Goal: Navigation & Orientation: Find specific page/section

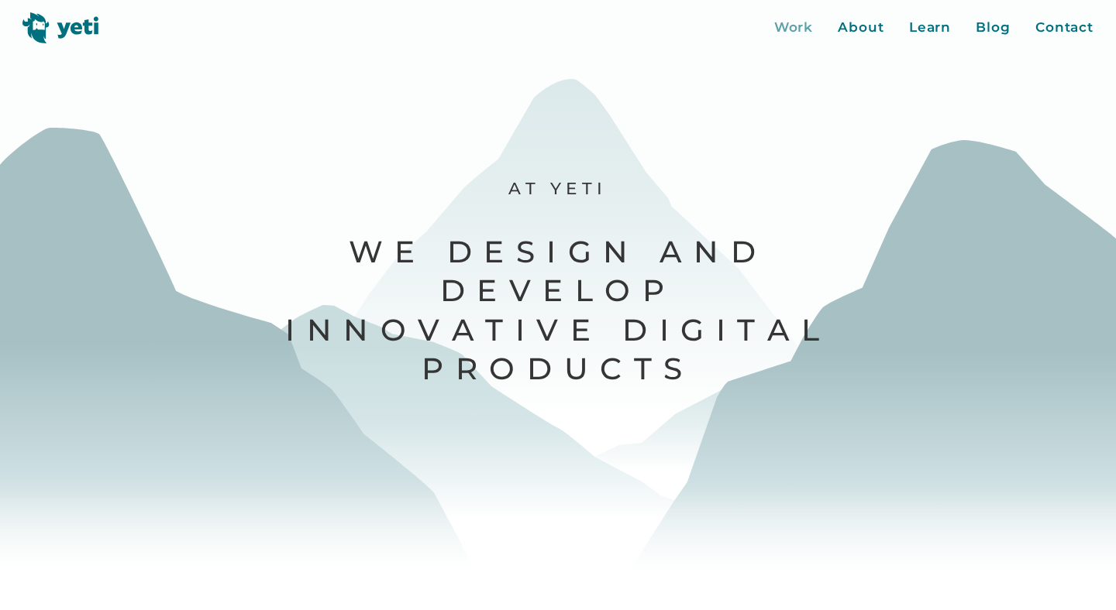
click at [785, 26] on div "Work" at bounding box center [794, 28] width 40 height 20
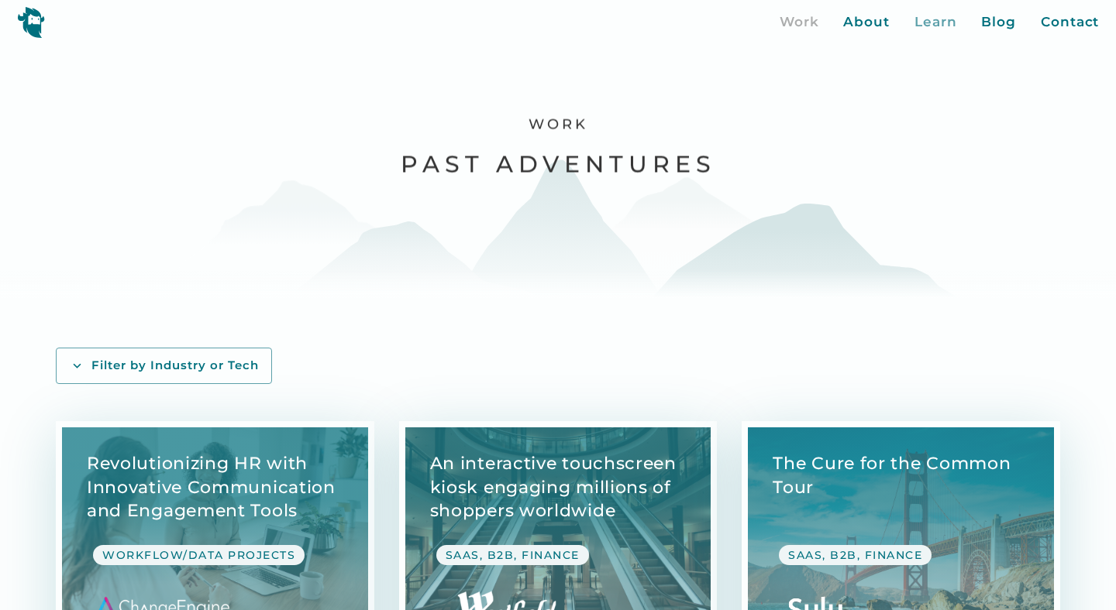
click at [940, 21] on div "Learn" at bounding box center [935, 22] width 43 height 20
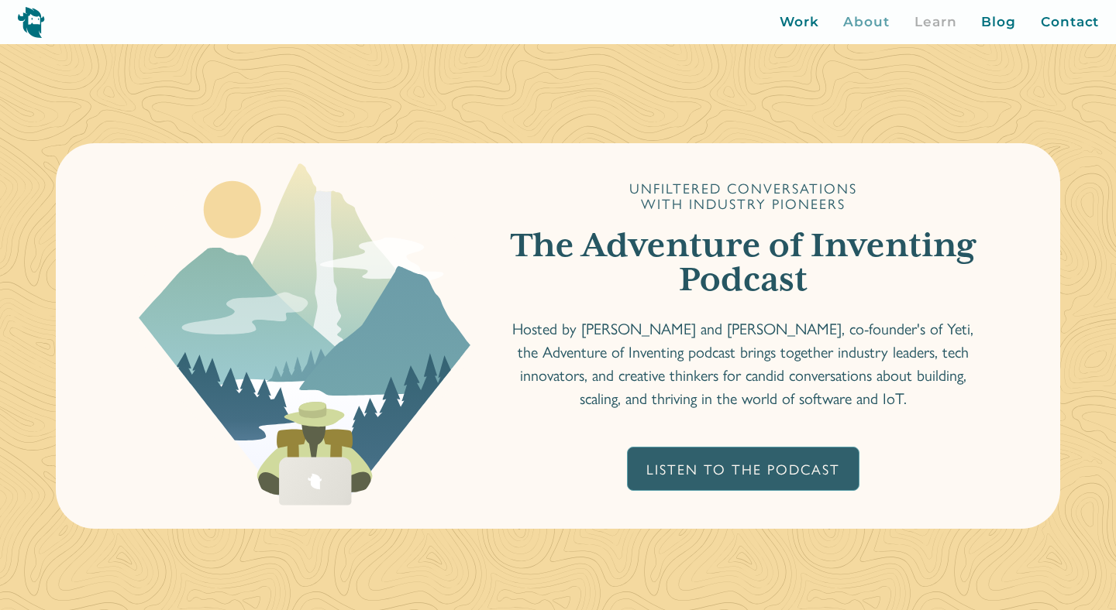
click at [886, 25] on div "About" at bounding box center [866, 22] width 46 height 20
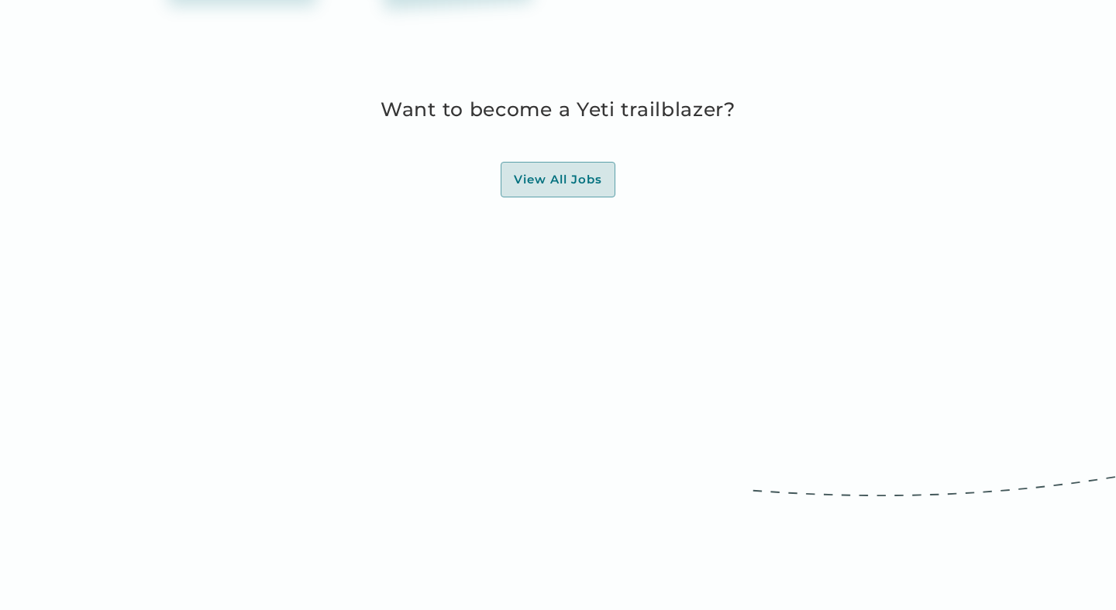
scroll to position [4575, 0]
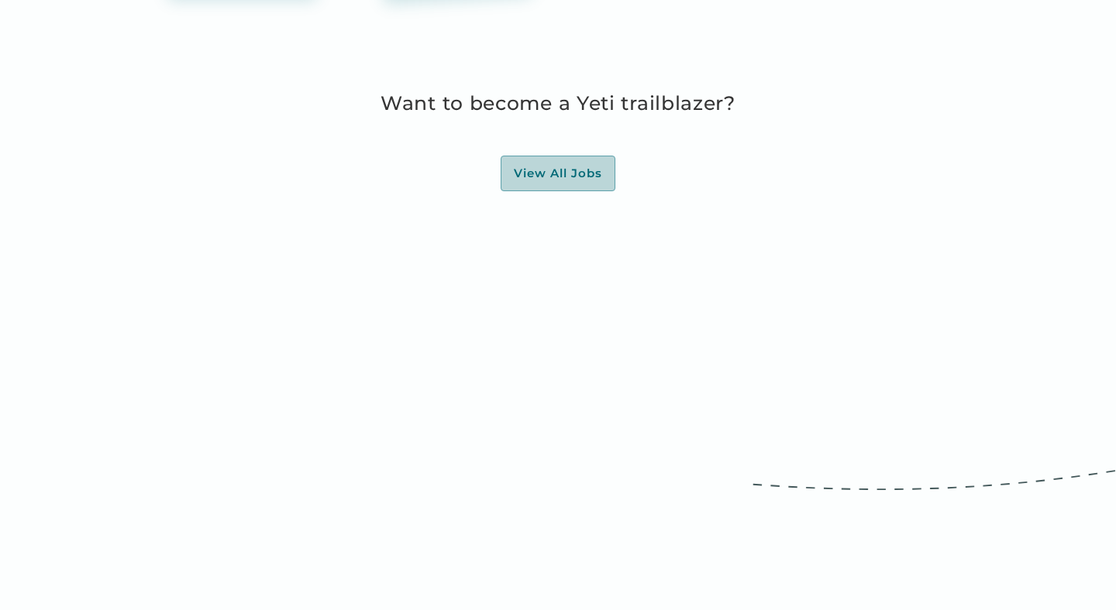
click at [554, 175] on div "View All Jobs" at bounding box center [558, 173] width 88 height 15
